Goal: Transaction & Acquisition: Book appointment/travel/reservation

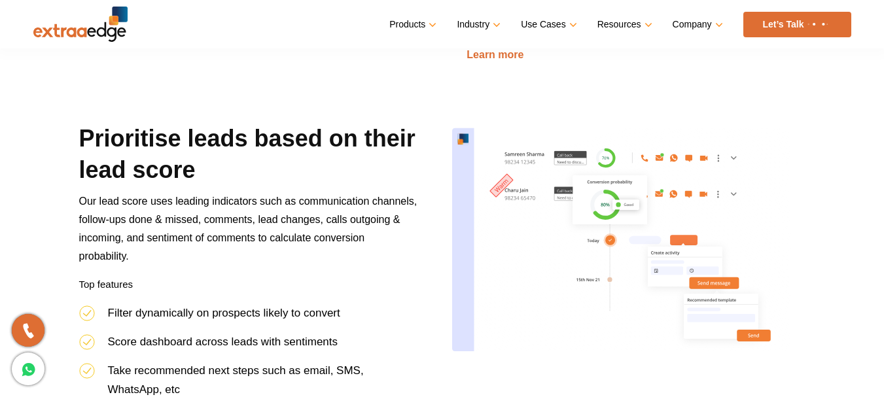
scroll to position [1482, 0]
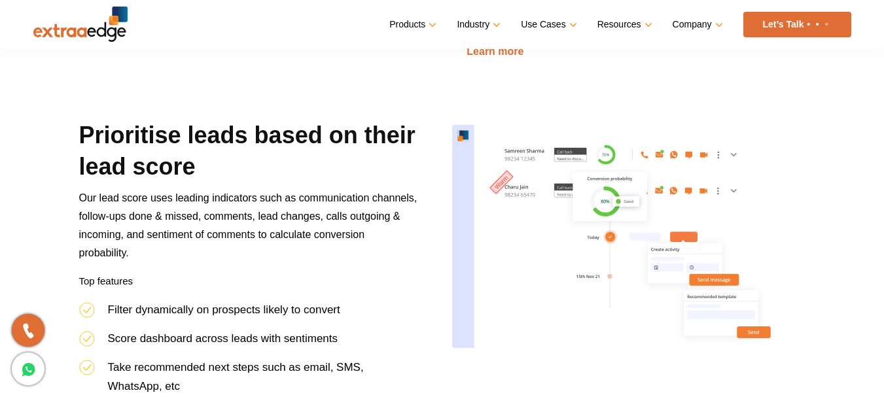
click at [434, 40] on nav "Menu Close Products Education CRM Streamline your entire admissions process on …" at bounding box center [442, 24] width 818 height 48
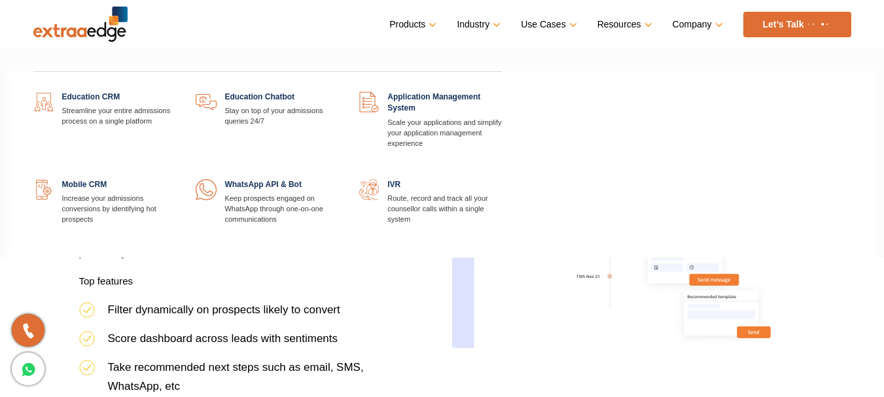
click at [426, 27] on link "Products" at bounding box center [411, 24] width 44 height 19
click at [176, 92] on link at bounding box center [176, 92] width 0 height 0
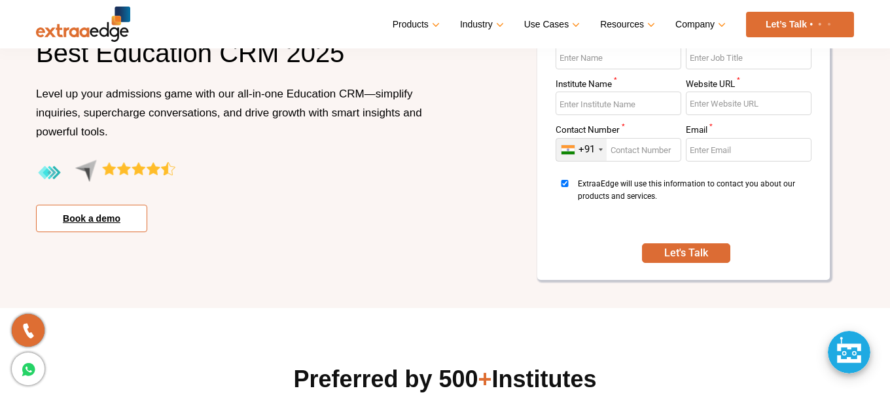
click at [76, 226] on link "Book a demo" at bounding box center [91, 218] width 111 height 27
